Goal: Check status: Check status

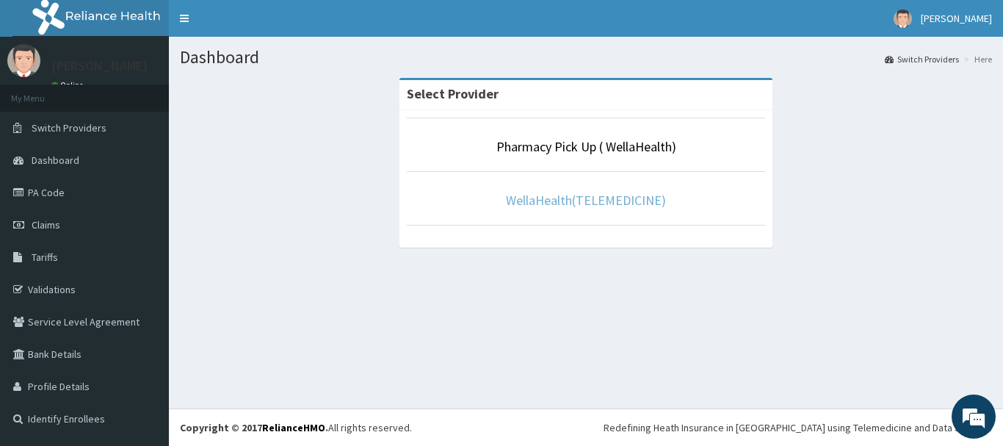
click at [548, 206] on link "WellaHealth(TELEMEDICINE)" at bounding box center [586, 200] width 160 height 17
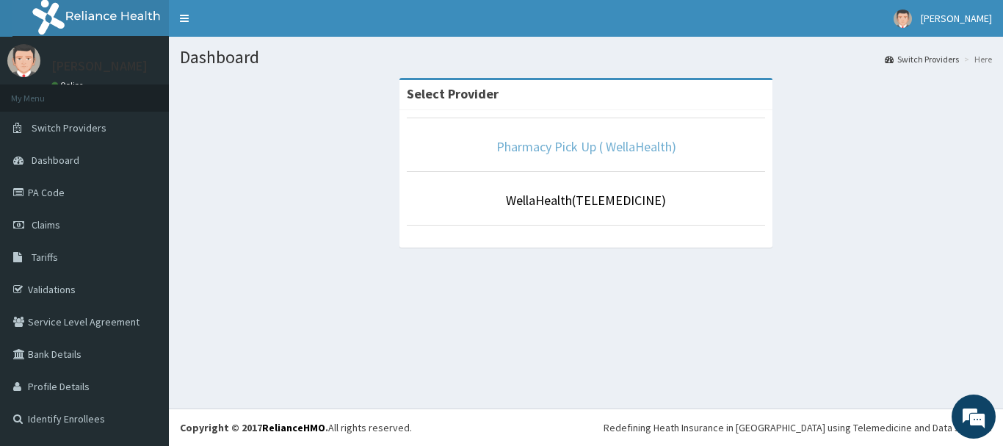
click at [560, 149] on link "Pharmacy Pick Up ( WellaHealth)" at bounding box center [586, 146] width 180 height 17
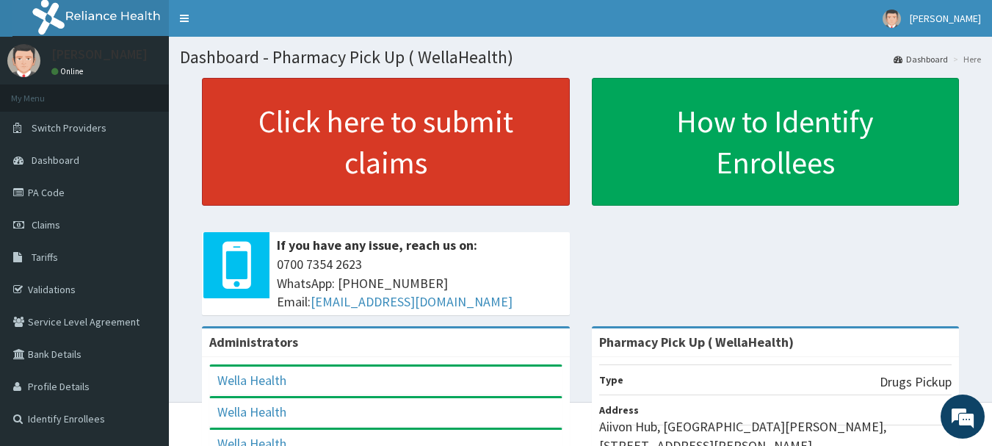
click at [438, 150] on link "Click here to submit claims" at bounding box center [386, 142] width 368 height 128
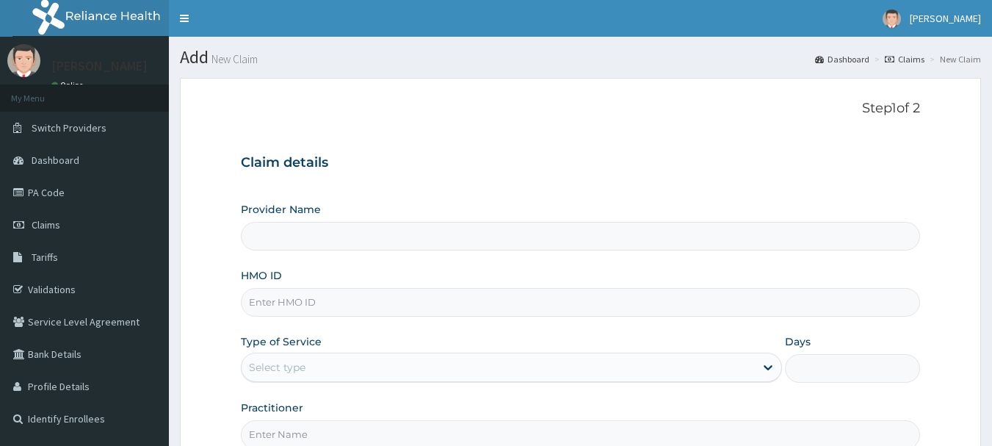
type input "Pharmacy Pick Up ( WellaHealth)"
click at [908, 62] on link "Claims" at bounding box center [905, 59] width 40 height 12
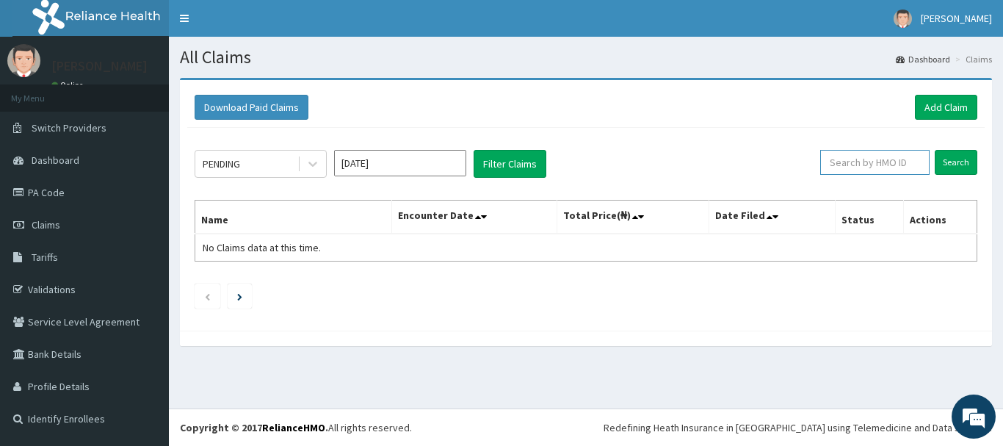
click at [885, 163] on input "text" at bounding box center [874, 162] width 109 height 25
paste input "JTL/10053/A"
type input "JTL/10053/A"
click at [958, 161] on input "Search" at bounding box center [955, 162] width 43 height 25
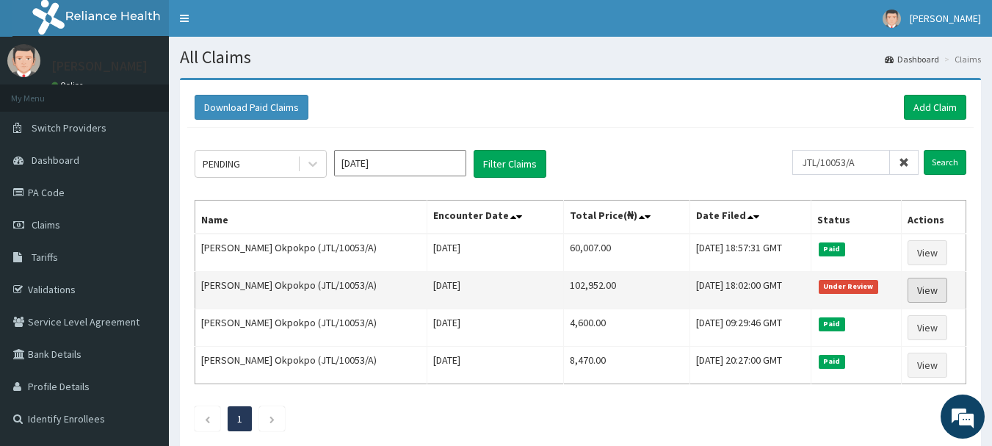
click at [929, 297] on link "View" at bounding box center [927, 289] width 40 height 25
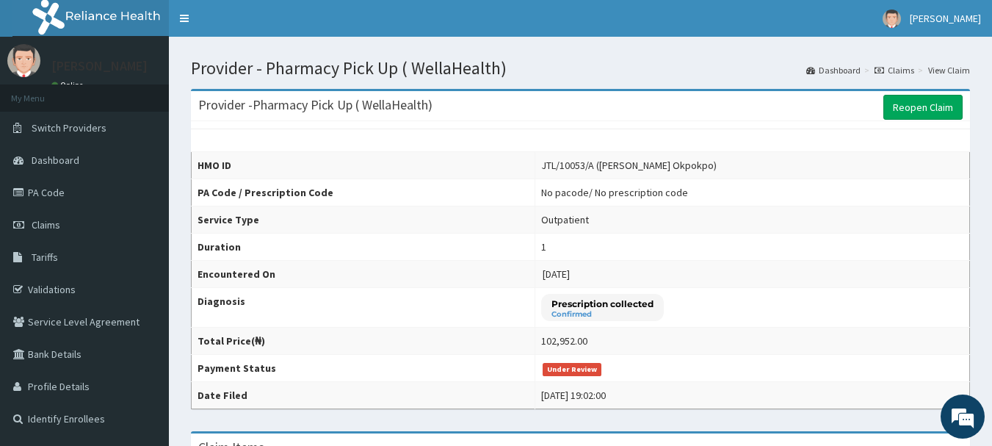
click at [912, 67] on link "Claims" at bounding box center [894, 70] width 40 height 12
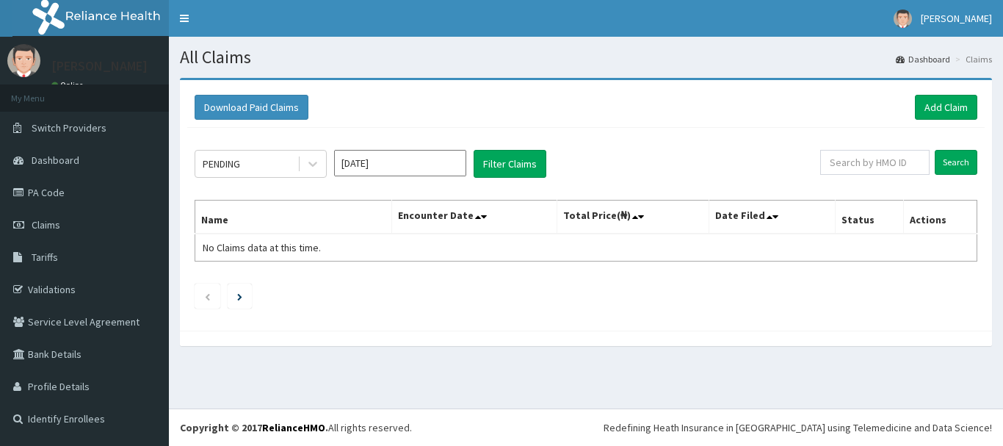
click at [876, 161] on input "text" at bounding box center [874, 162] width 109 height 25
type input "SFA/14703/A"
click at [951, 164] on input "Search" at bounding box center [955, 162] width 43 height 25
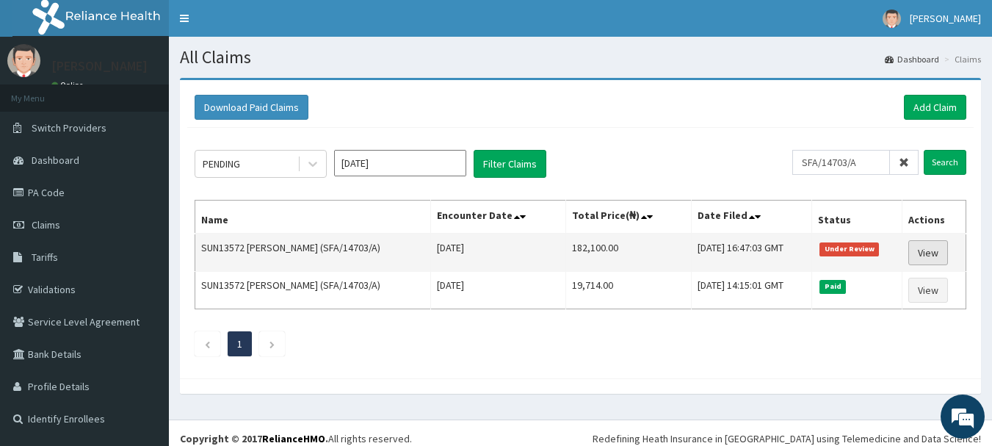
click at [931, 253] on link "View" at bounding box center [928, 252] width 40 height 25
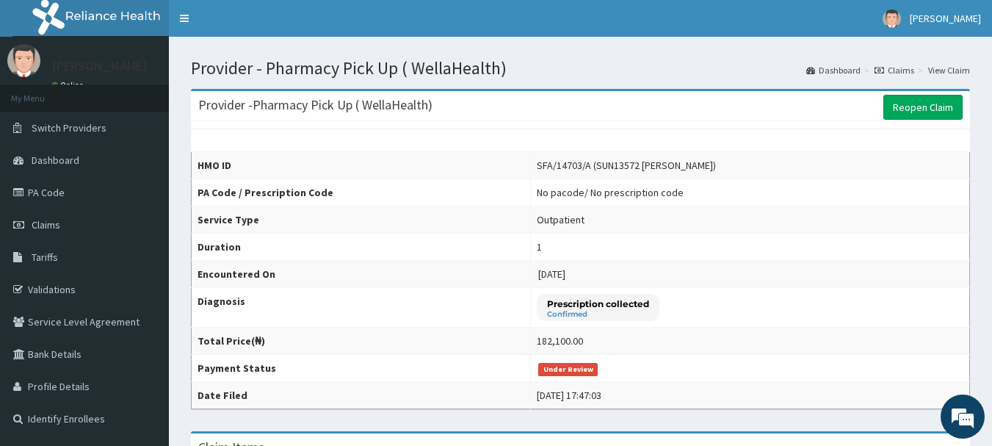
click at [898, 68] on link "Claims" at bounding box center [894, 70] width 40 height 12
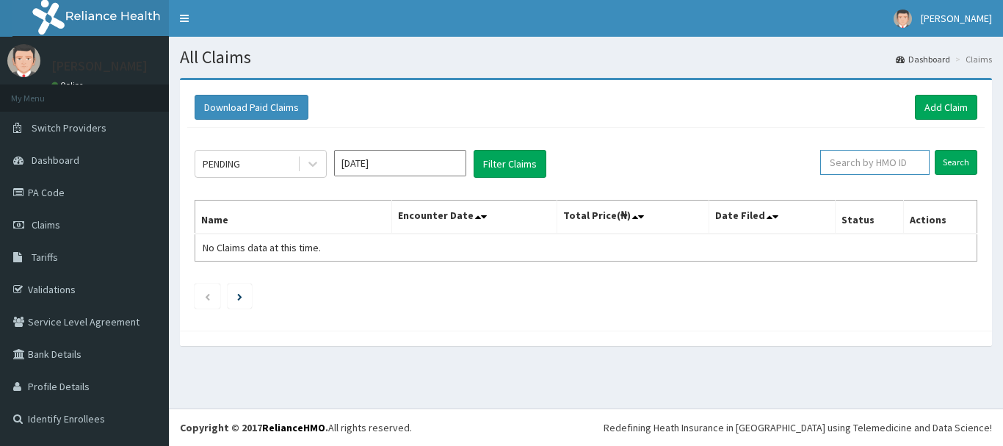
click at [846, 159] on input "text" at bounding box center [874, 162] width 109 height 25
paste input "ELI/10050/A"
type input "ELI/10050/A"
click at [952, 168] on input "Search" at bounding box center [955, 162] width 43 height 25
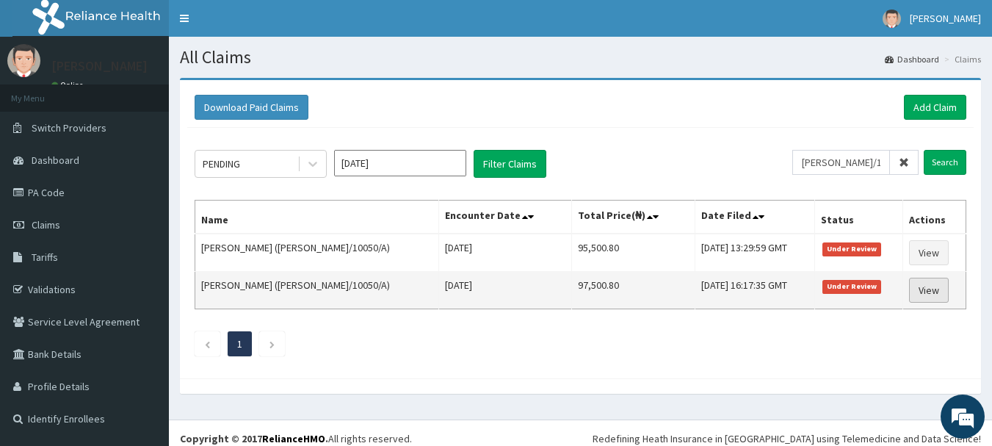
click at [915, 291] on link "View" at bounding box center [929, 289] width 40 height 25
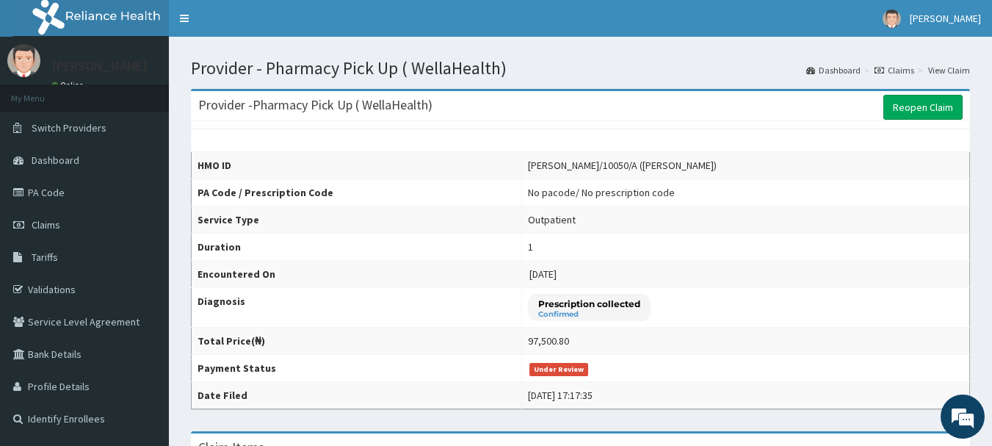
click at [903, 70] on link "Claims" at bounding box center [894, 70] width 40 height 12
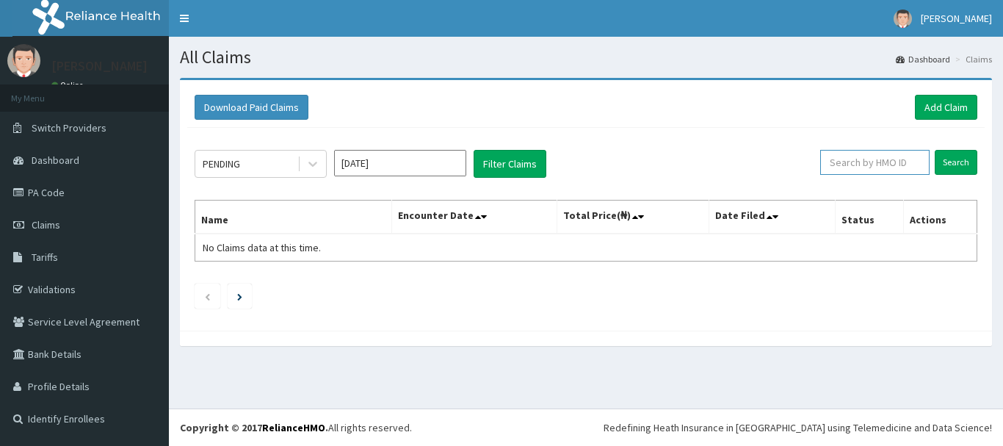
click at [849, 170] on input "text" at bounding box center [874, 162] width 109 height 25
paste input "[PERSON_NAME]/10050/A"
type input "[PERSON_NAME]/10050/A"
click at [968, 163] on input "Search" at bounding box center [955, 162] width 43 height 25
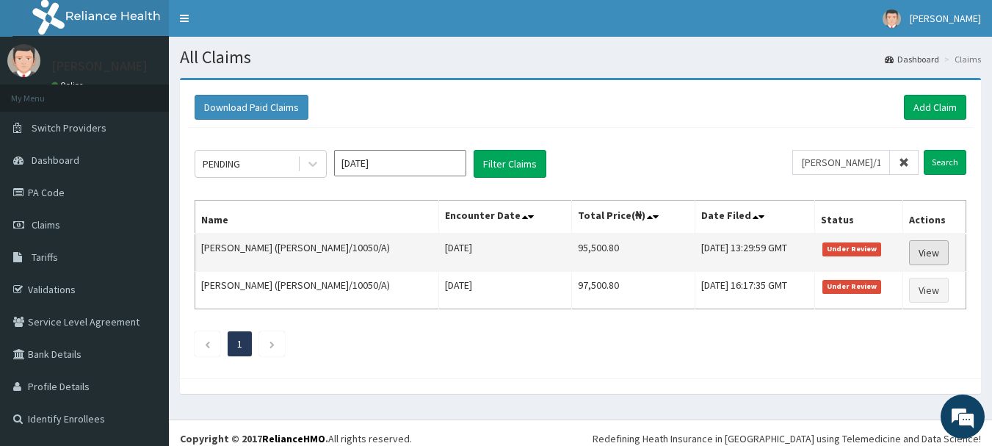
click at [915, 257] on link "View" at bounding box center [929, 252] width 40 height 25
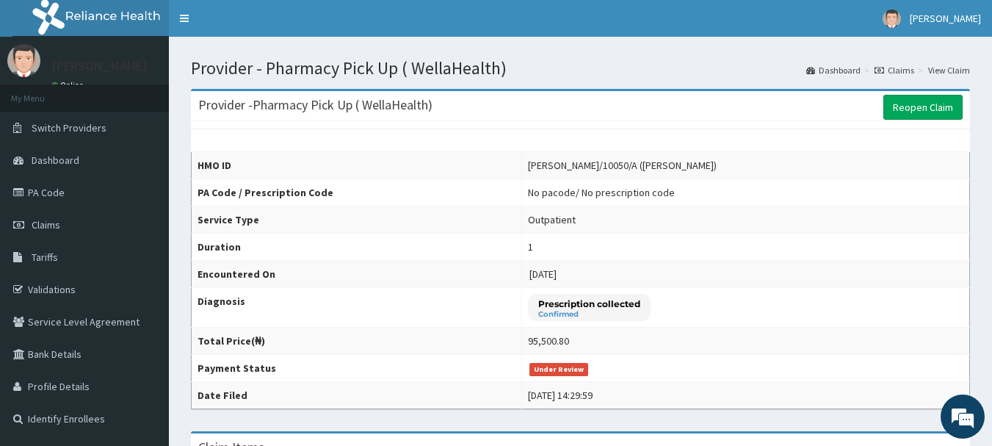
click at [895, 66] on link "Claims" at bounding box center [894, 70] width 40 height 12
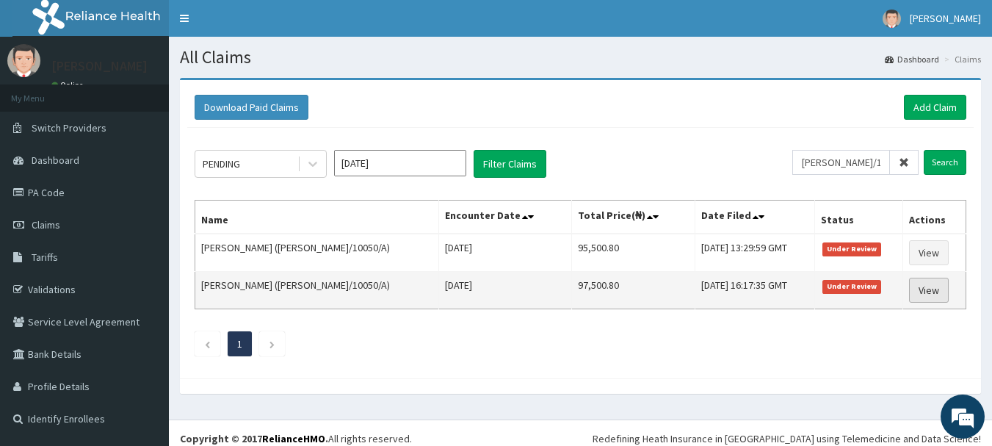
click at [918, 294] on link "View" at bounding box center [929, 289] width 40 height 25
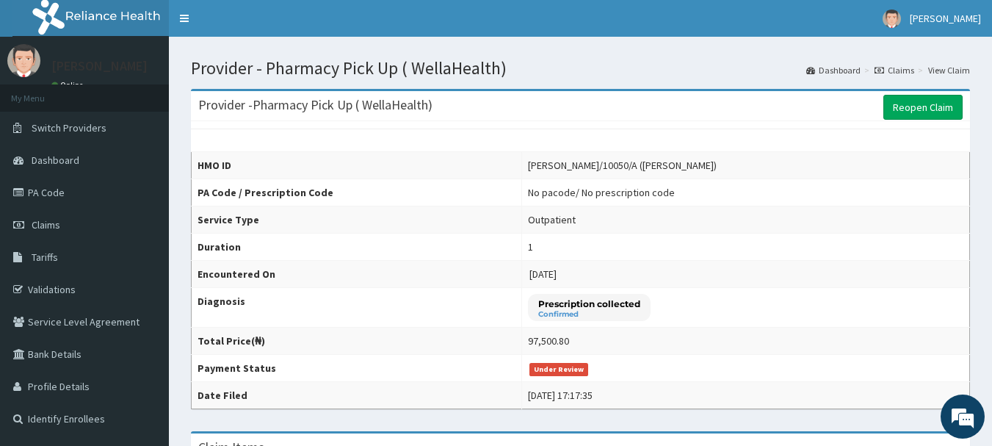
click at [902, 72] on link "Claims" at bounding box center [894, 70] width 40 height 12
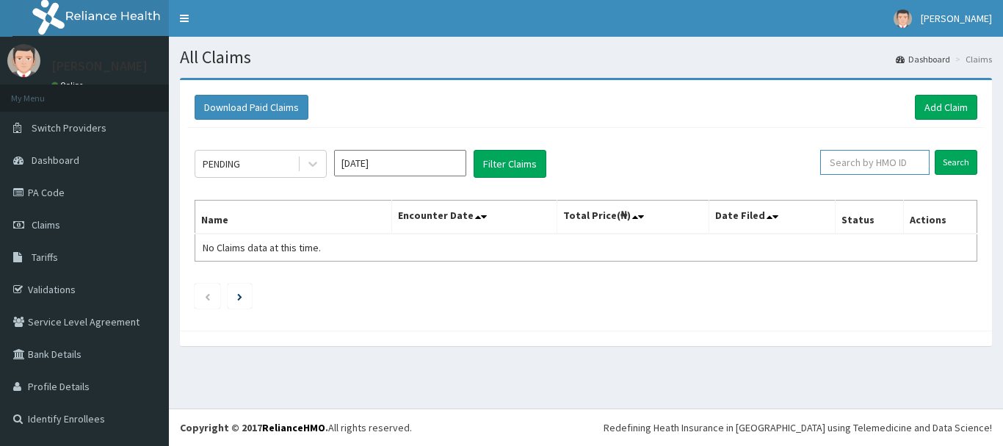
click at [853, 166] on input "text" at bounding box center [874, 162] width 109 height 25
paste input "ELI/10050/A"
type input "ELI/10050/A"
click at [958, 163] on input "Search" at bounding box center [955, 162] width 43 height 25
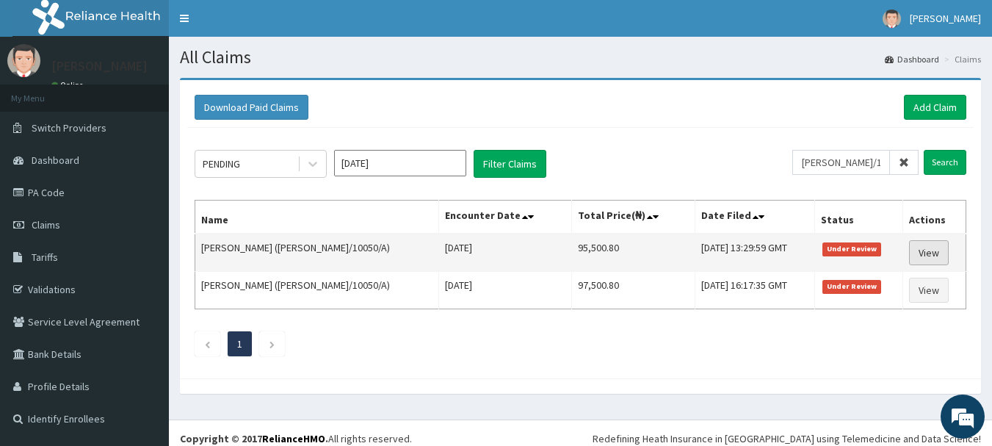
click at [923, 252] on link "View" at bounding box center [929, 252] width 40 height 25
